Goal: Task Accomplishment & Management: Manage account settings

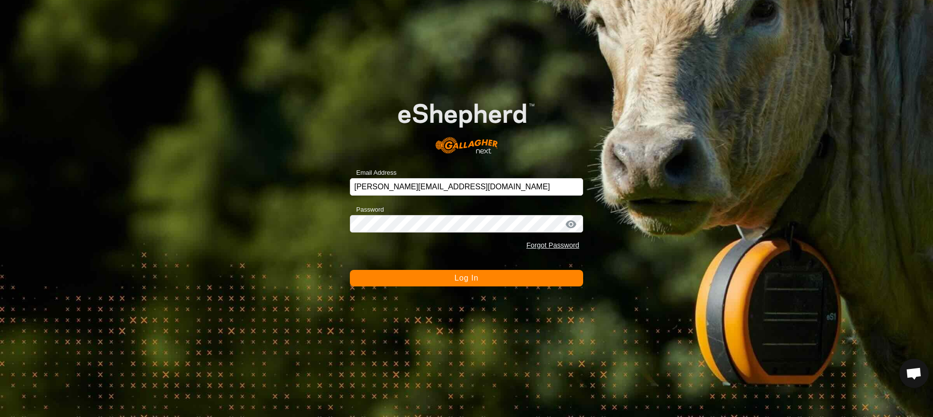
scroll to position [927, 0]
click at [485, 275] on button "Log In" at bounding box center [466, 278] width 233 height 17
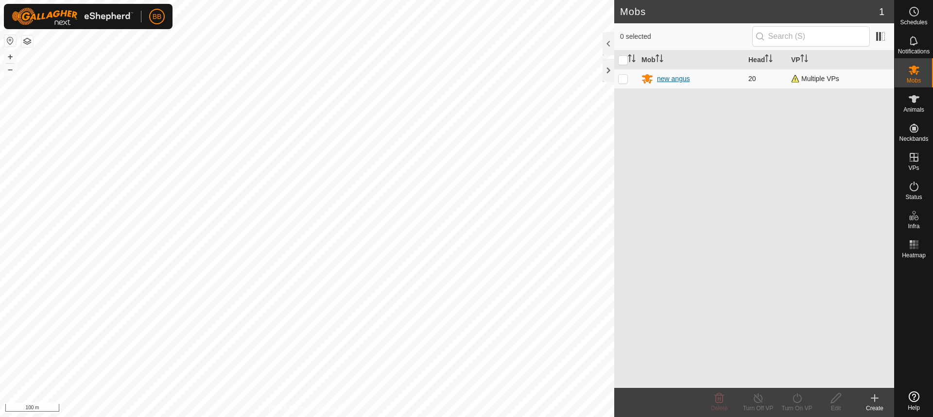
click at [675, 79] on div "new angus" at bounding box center [673, 79] width 33 height 10
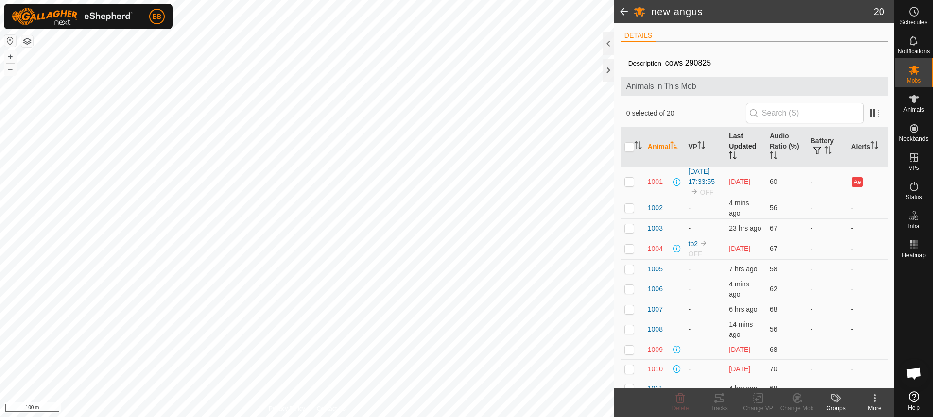
scroll to position [927, 0]
click at [746, 155] on th "Last Updated" at bounding box center [745, 146] width 41 height 39
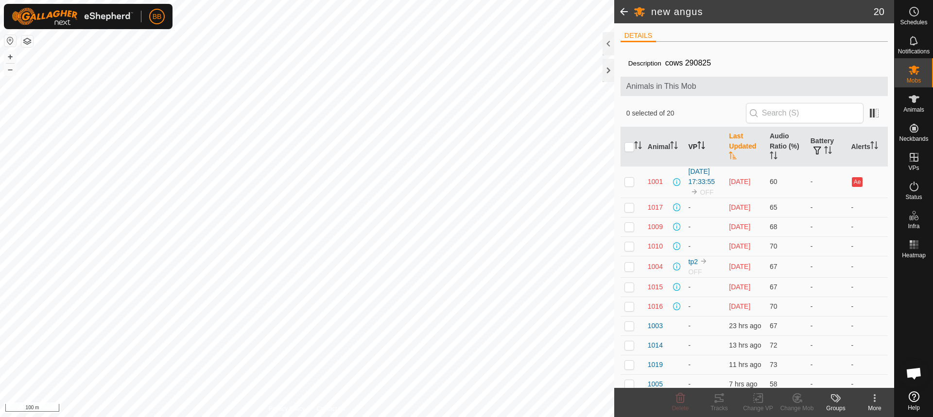
click at [693, 141] on th "VP" at bounding box center [704, 146] width 41 height 39
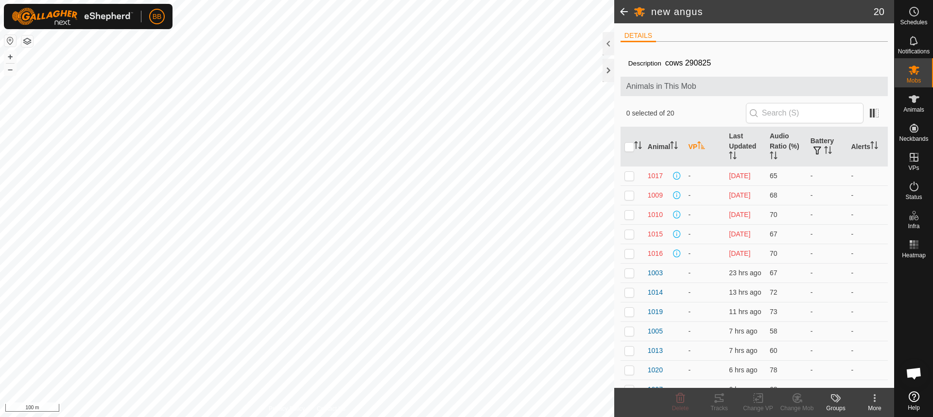
click at [694, 141] on th "VP" at bounding box center [704, 146] width 41 height 39
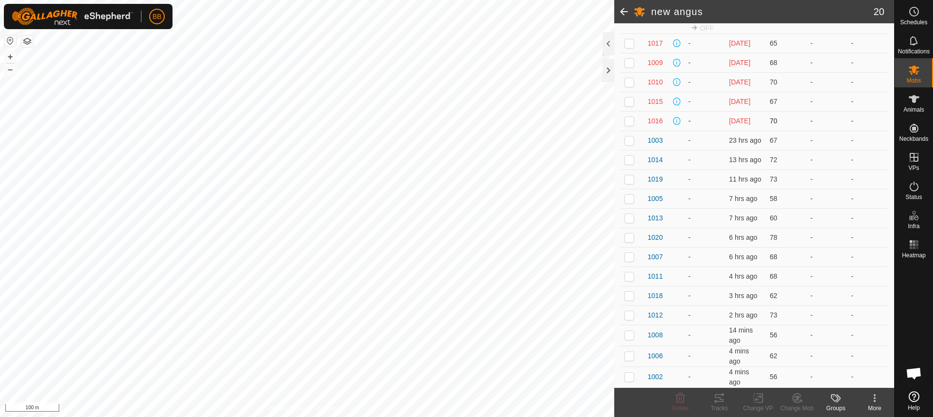
scroll to position [0, 0]
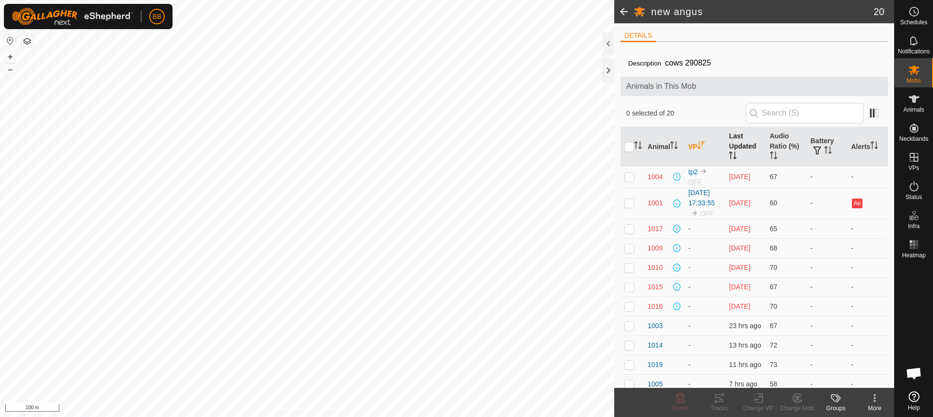
click at [736, 139] on th "Last Updated" at bounding box center [745, 146] width 41 height 39
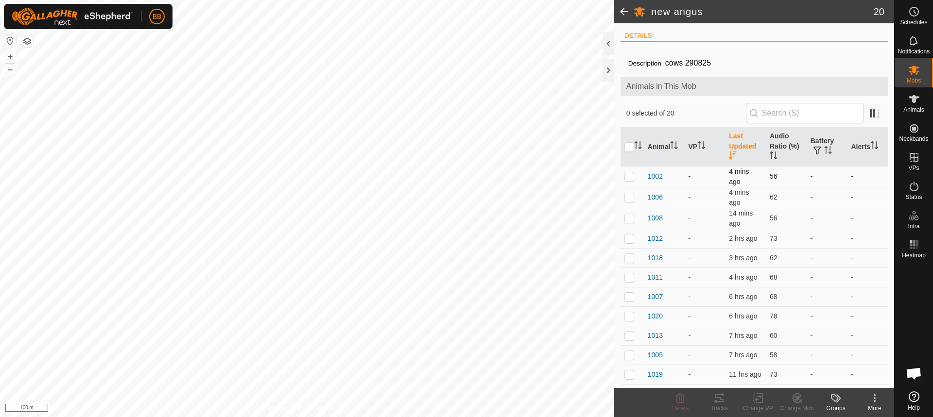
click at [629, 179] on p-checkbox at bounding box center [629, 176] width 10 height 8
checkbox input "true"
click at [630, 198] on p-checkbox at bounding box center [629, 197] width 10 height 8
checkbox input "true"
click at [628, 220] on p-checkbox at bounding box center [629, 218] width 10 height 8
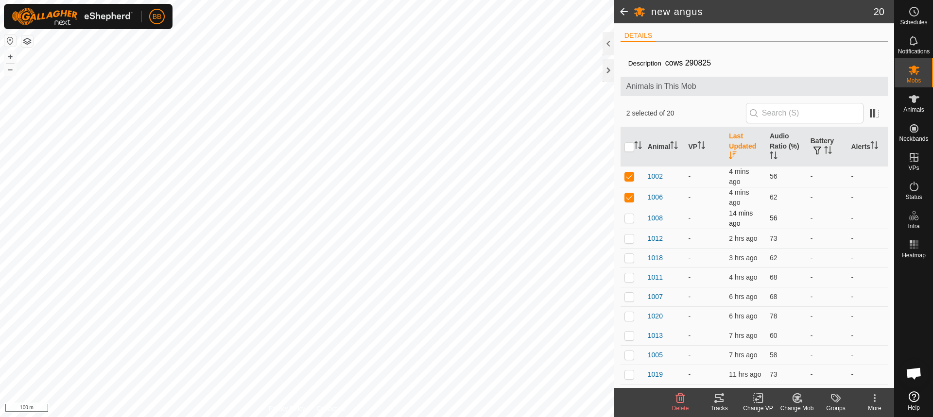
checkbox input "true"
click at [628, 237] on p-checkbox at bounding box center [629, 239] width 10 height 8
checkbox input "false"
click at [626, 255] on p-checkbox at bounding box center [629, 258] width 10 height 8
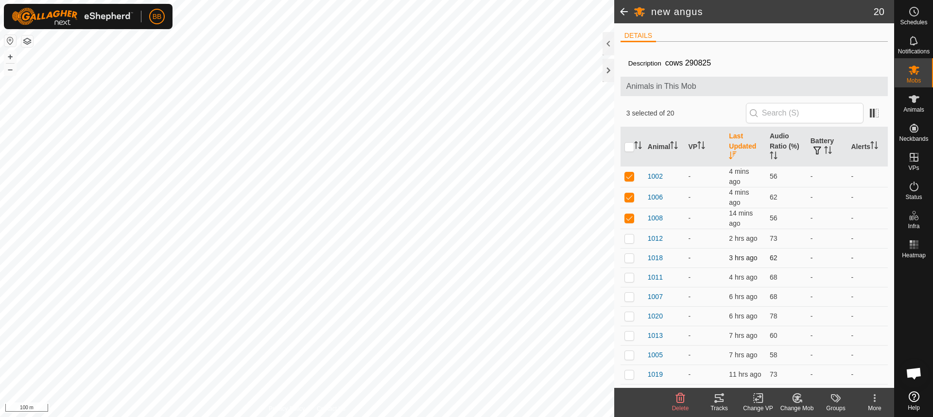
checkbox input "true"
click at [626, 276] on p-checkbox at bounding box center [629, 277] width 10 height 8
checkbox input "true"
click at [628, 295] on p-checkbox at bounding box center [629, 297] width 10 height 8
checkbox input "true"
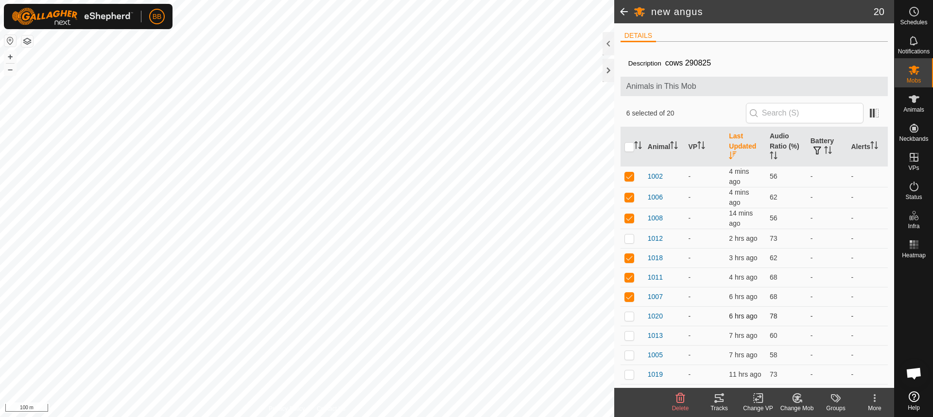
click at [628, 315] on p-checkbox at bounding box center [629, 316] width 10 height 8
checkbox input "true"
click at [627, 337] on p-checkbox at bounding box center [629, 336] width 10 height 8
checkbox input "true"
